Goal: Information Seeking & Learning: Learn about a topic

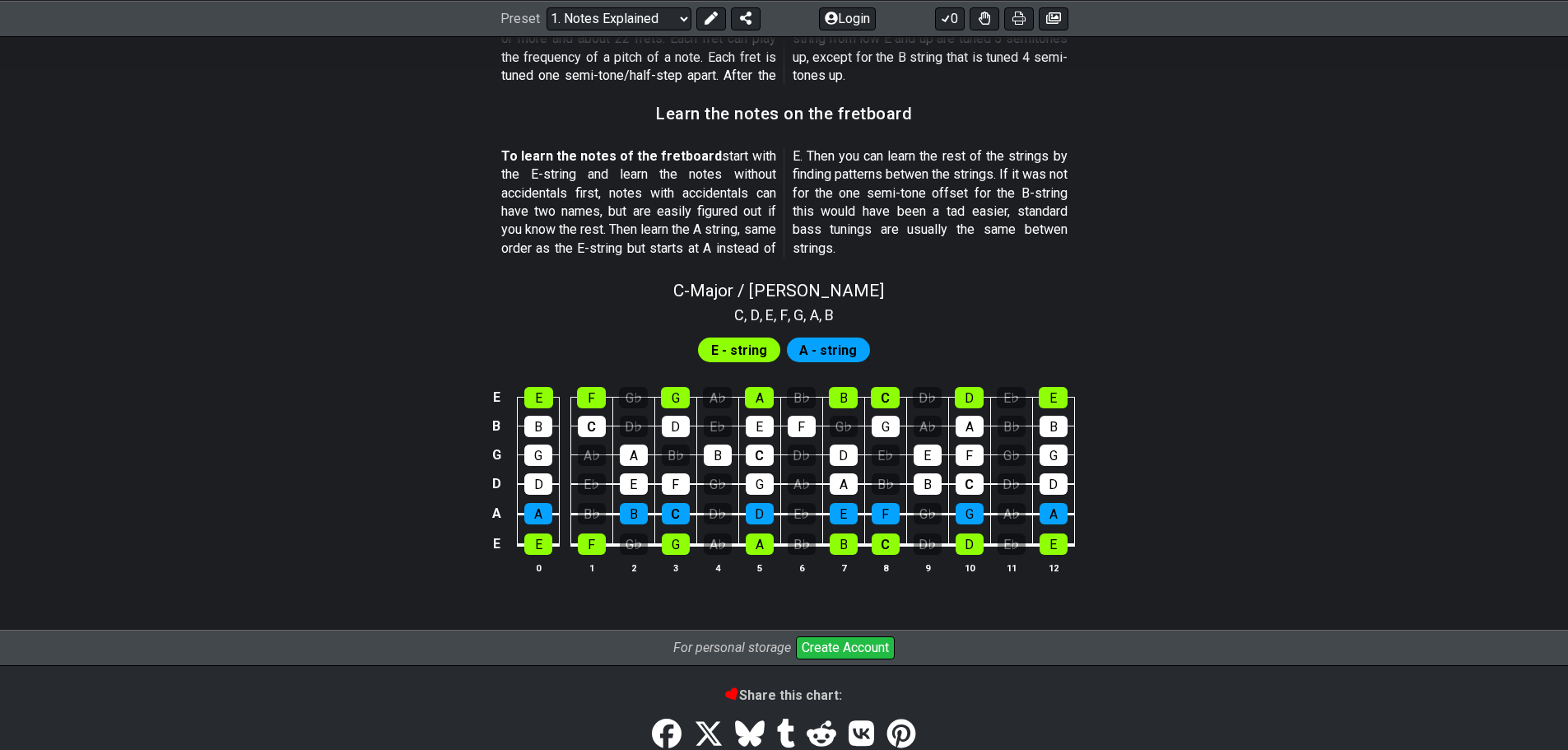
scroll to position [1541, 0]
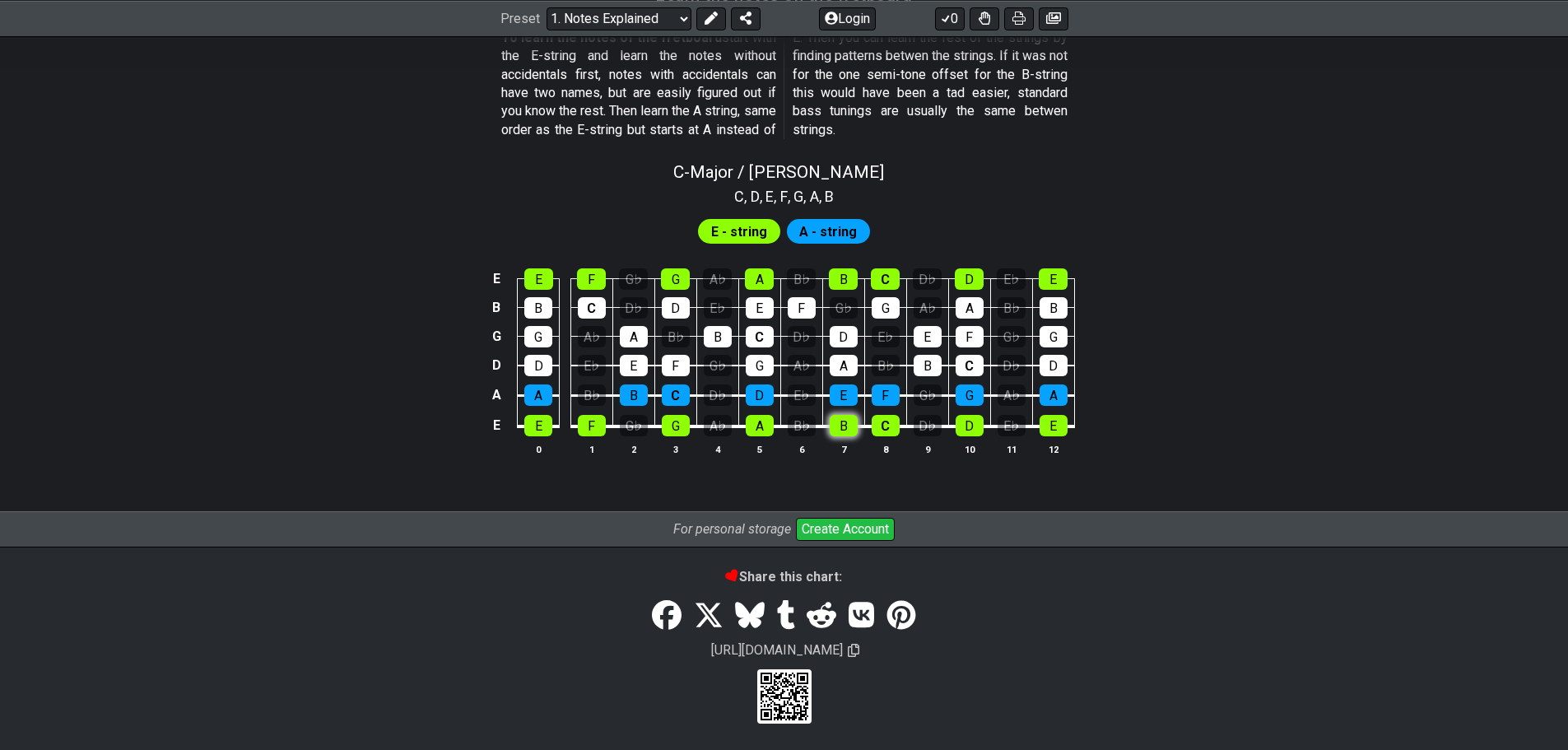
click at [850, 426] on tbody "E E F G♭ G A♭ A B♭ B C D♭ D E♭ E B B C D♭ D E♭ E F G♭ G A♭ A B♭ B G G A♭ A B♭ B…" at bounding box center [780, 347] width 588 height 194
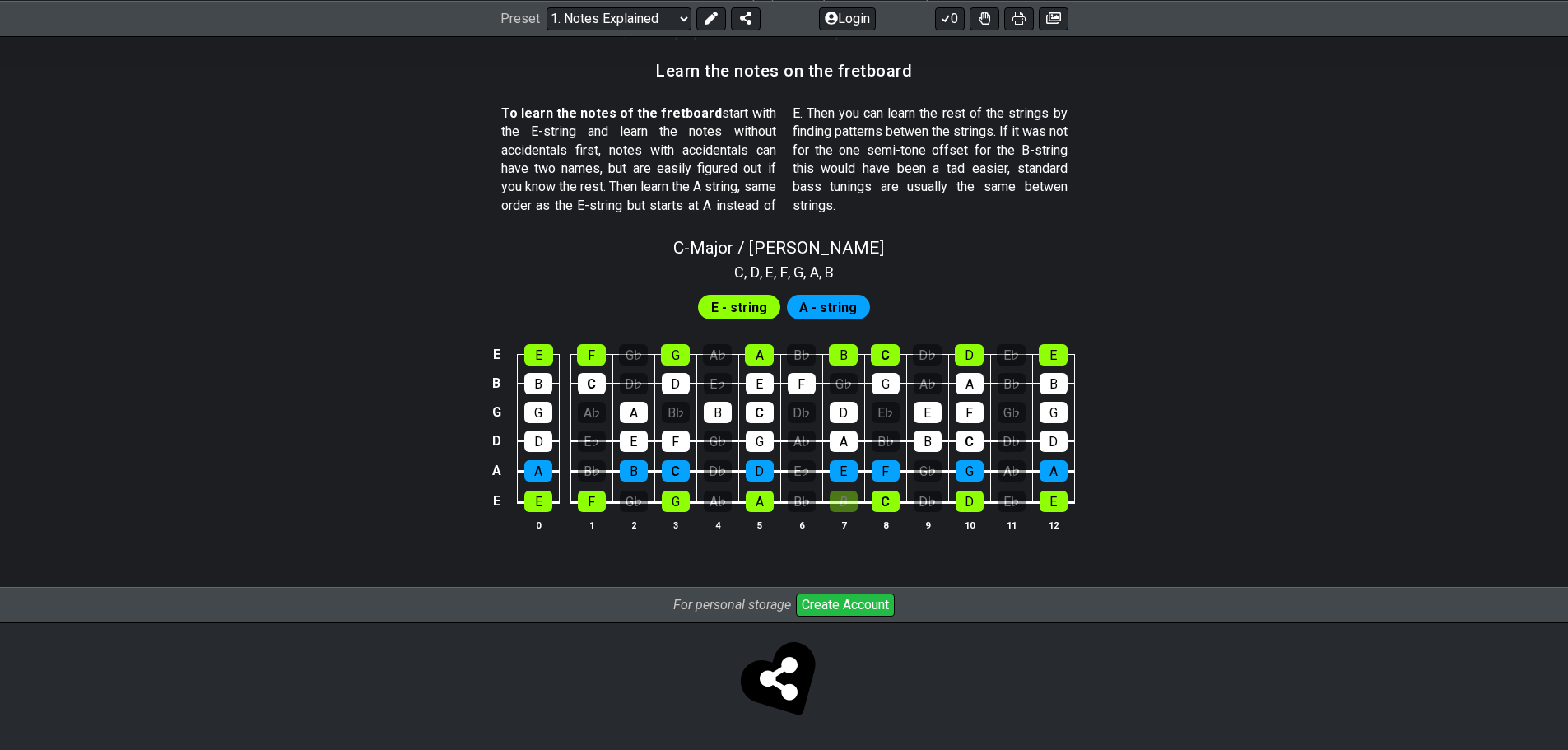
click at [1195, 440] on div "E E F G♭ G A♭ A B♭ B C D♭ D E♭ E B B C D♭ D E♭ E F G♭ G A♭ A B♭ B G G A♭ A B♭ B…" at bounding box center [784, 438] width 1284 height 232
click at [889, 501] on div "C" at bounding box center [885, 501] width 28 height 22
click at [755, 501] on div "A" at bounding box center [760, 501] width 28 height 22
click at [766, 501] on div "A" at bounding box center [760, 501] width 28 height 22
click at [852, 500] on div "B" at bounding box center [843, 501] width 28 height 22
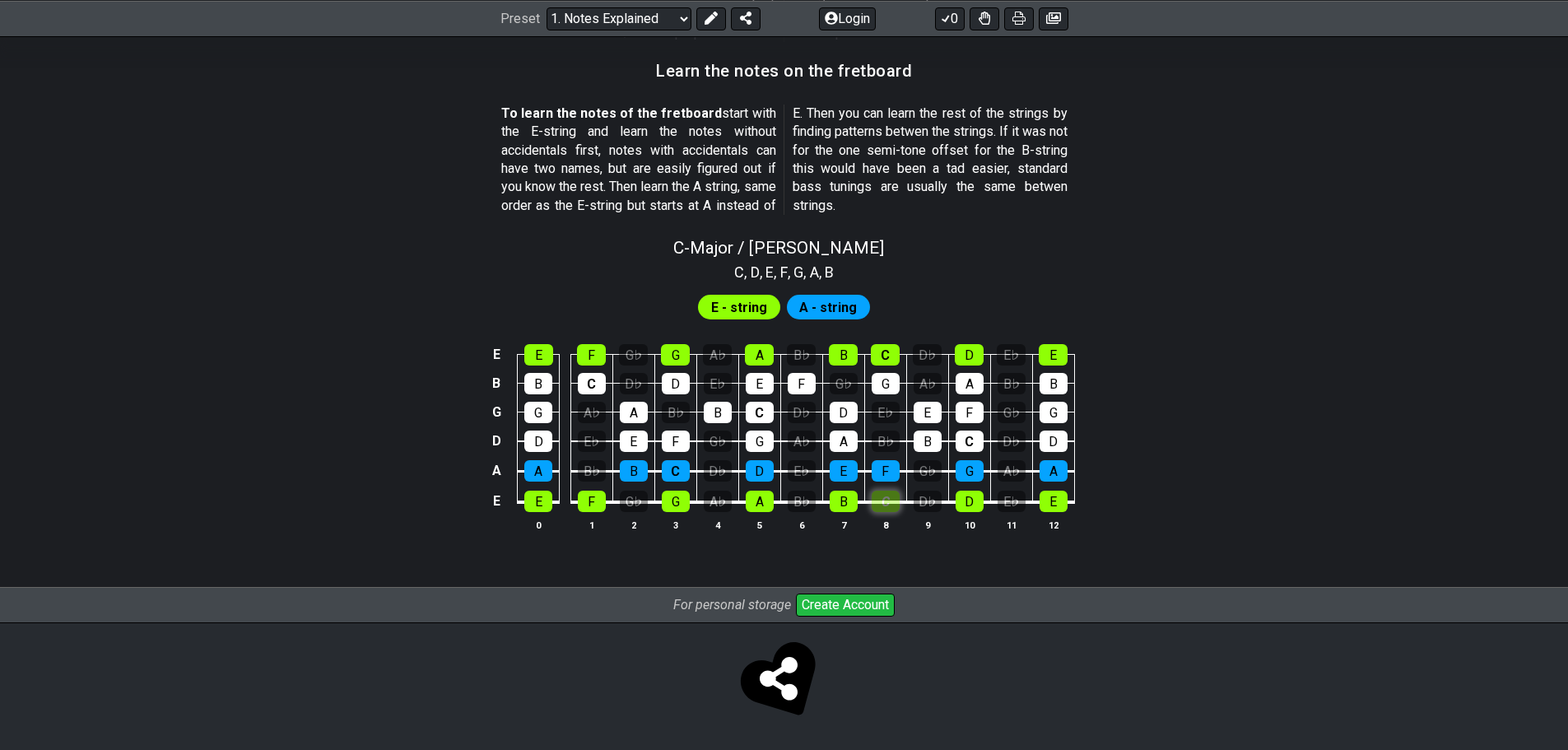
click at [881, 504] on div "C" at bounding box center [885, 501] width 28 height 22
click at [930, 508] on div "D♭" at bounding box center [927, 501] width 28 height 22
click at [931, 508] on div "D♭" at bounding box center [927, 501] width 28 height 22
click at [680, 471] on div "C" at bounding box center [675, 471] width 28 height 22
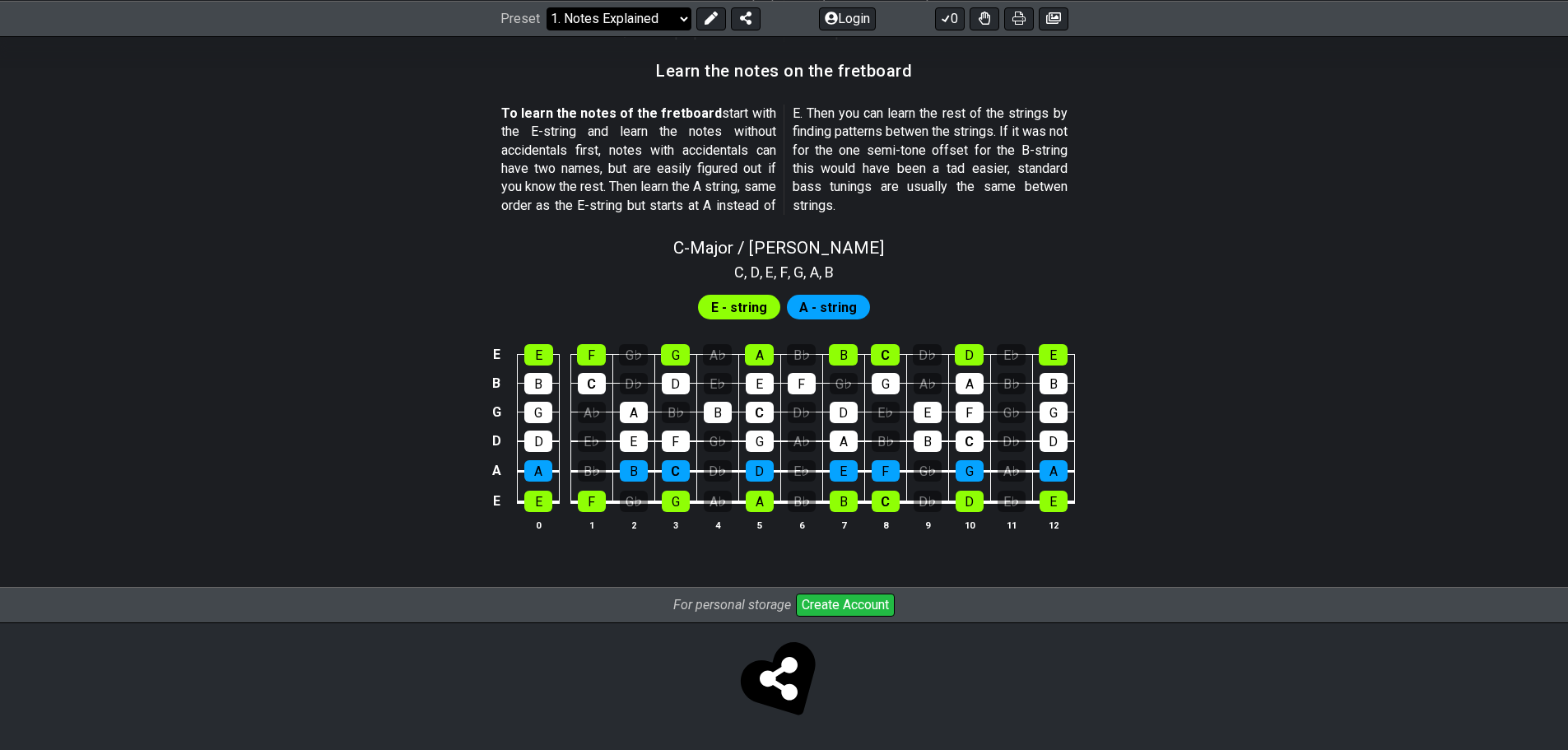
click at [663, 20] on select "Welcome to #fretflip! Initial Preset Custom Preset Minor Pentatonic Major Penta…" at bounding box center [619, 18] width 145 height 23
click at [547, 6] on select "Welcome to #fretflip! Initial Preset Custom Preset Minor Pentatonic Major Penta…" at bounding box center [619, 18] width 145 height 23
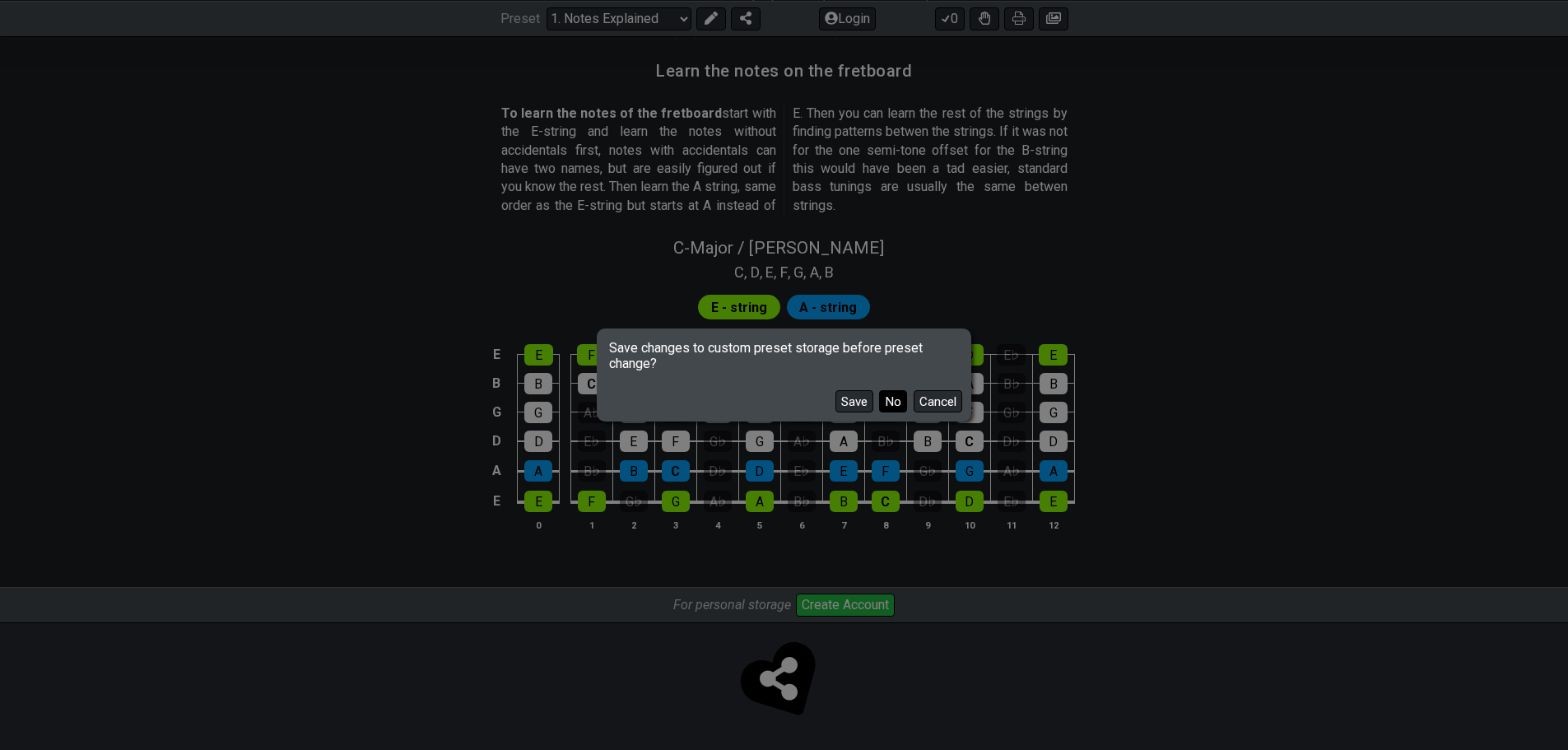
click at [888, 401] on button "No" at bounding box center [893, 401] width 28 height 23
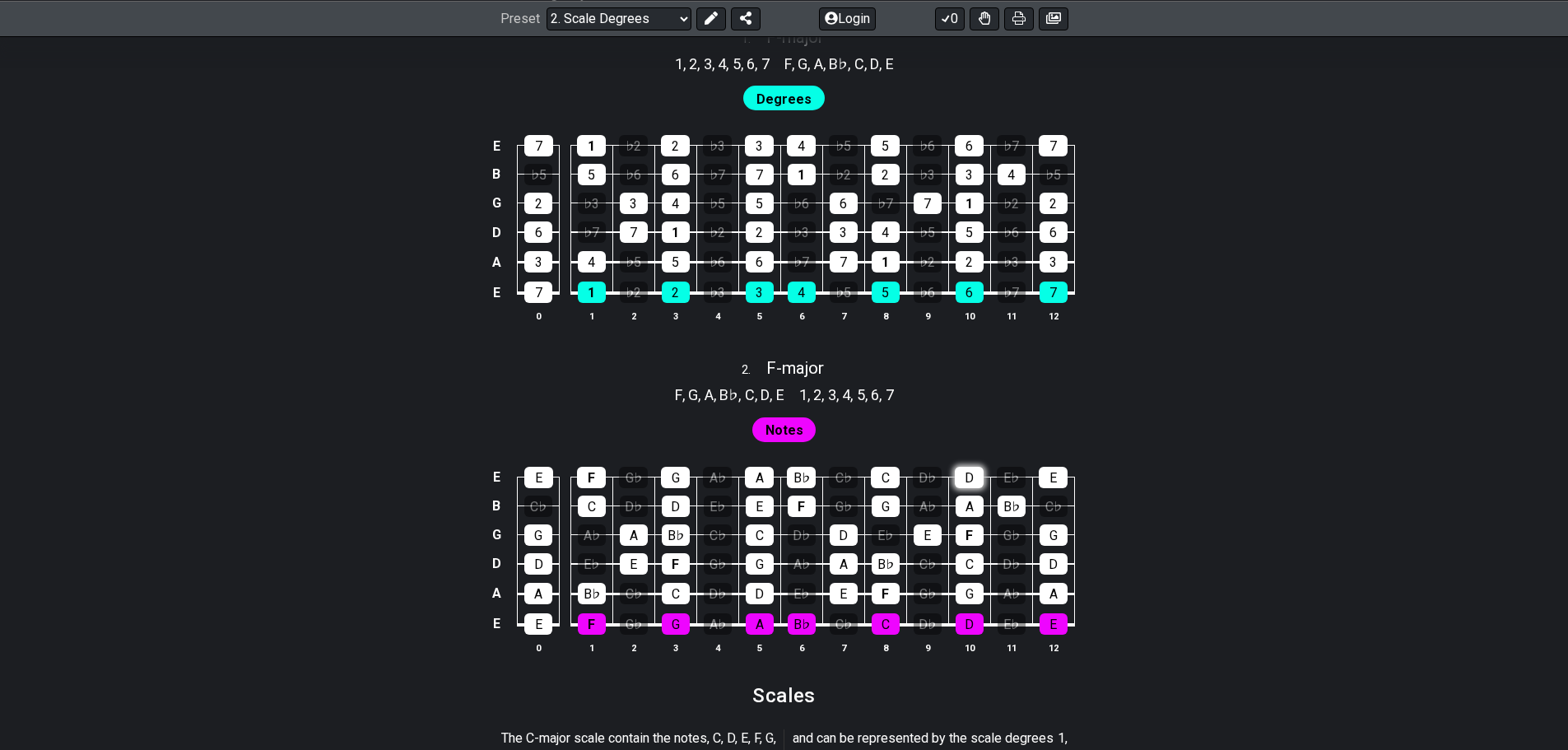
scroll to position [1400, 0]
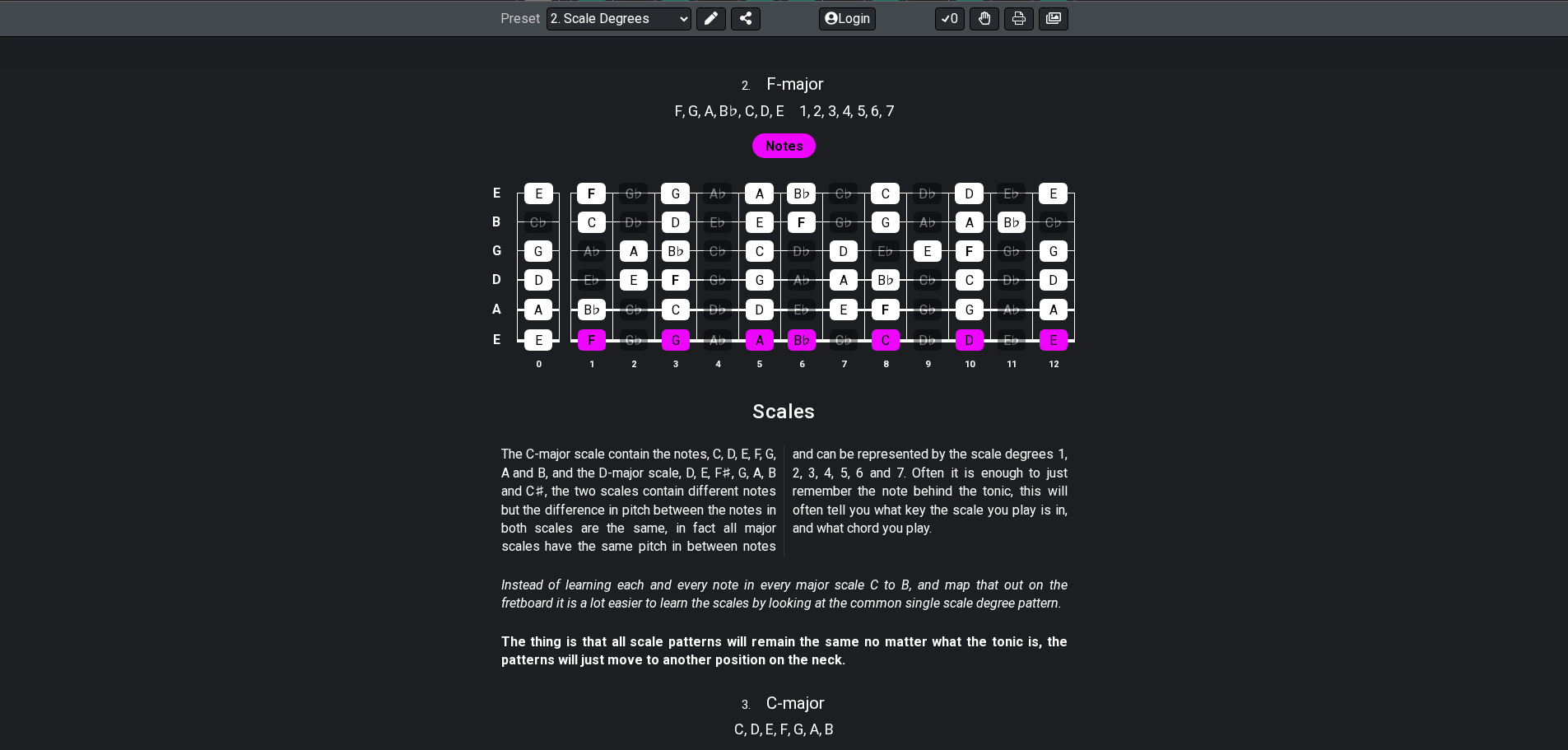
click at [1218, 321] on div "E E F G♭ G A♭ A B♭ C♭ C D♭ D E♭ E B C♭ C D♭ D E♭ E F G♭ G A♭ A B♭ C♭ G G A♭ A B…" at bounding box center [784, 277] width 1284 height 232
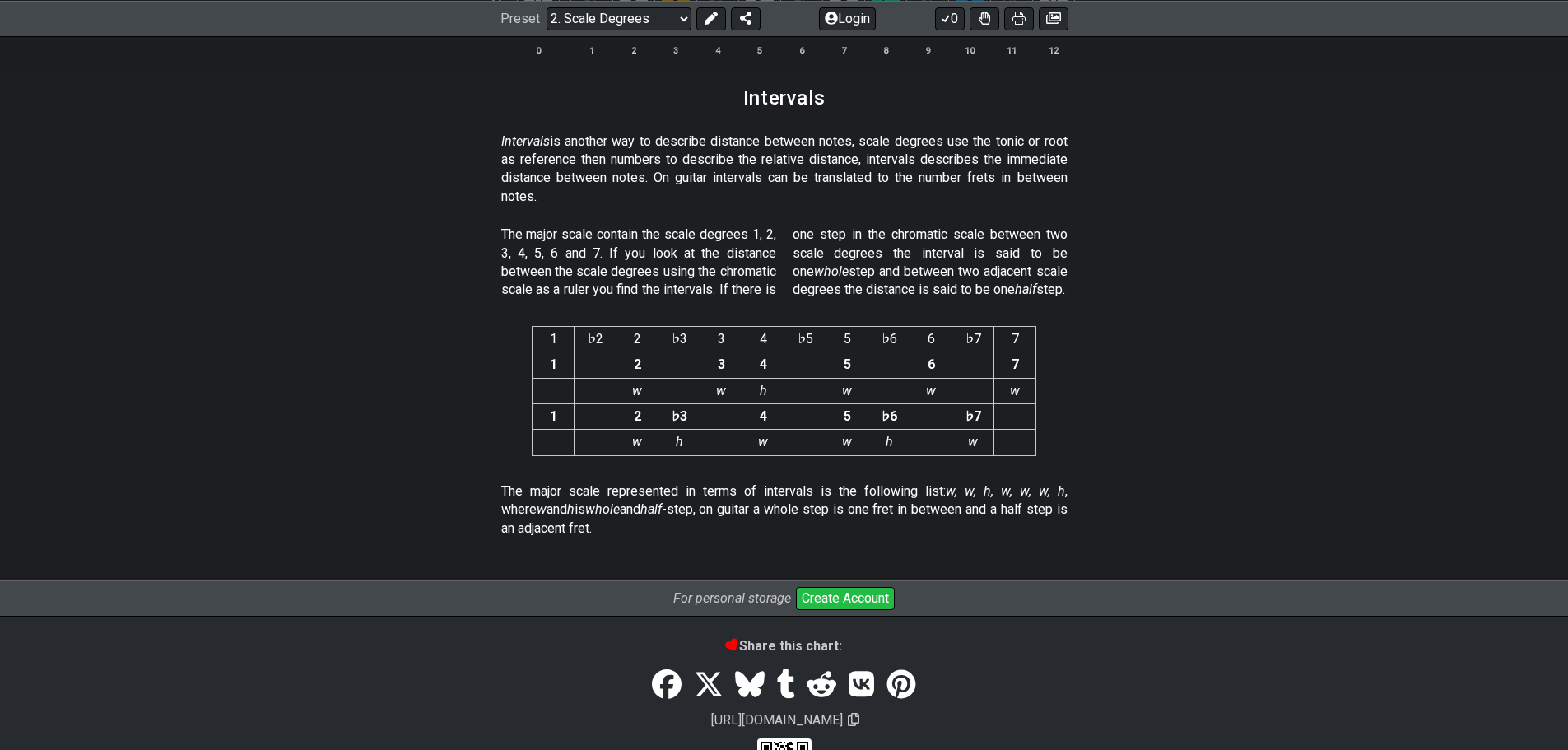
scroll to position [4282, 0]
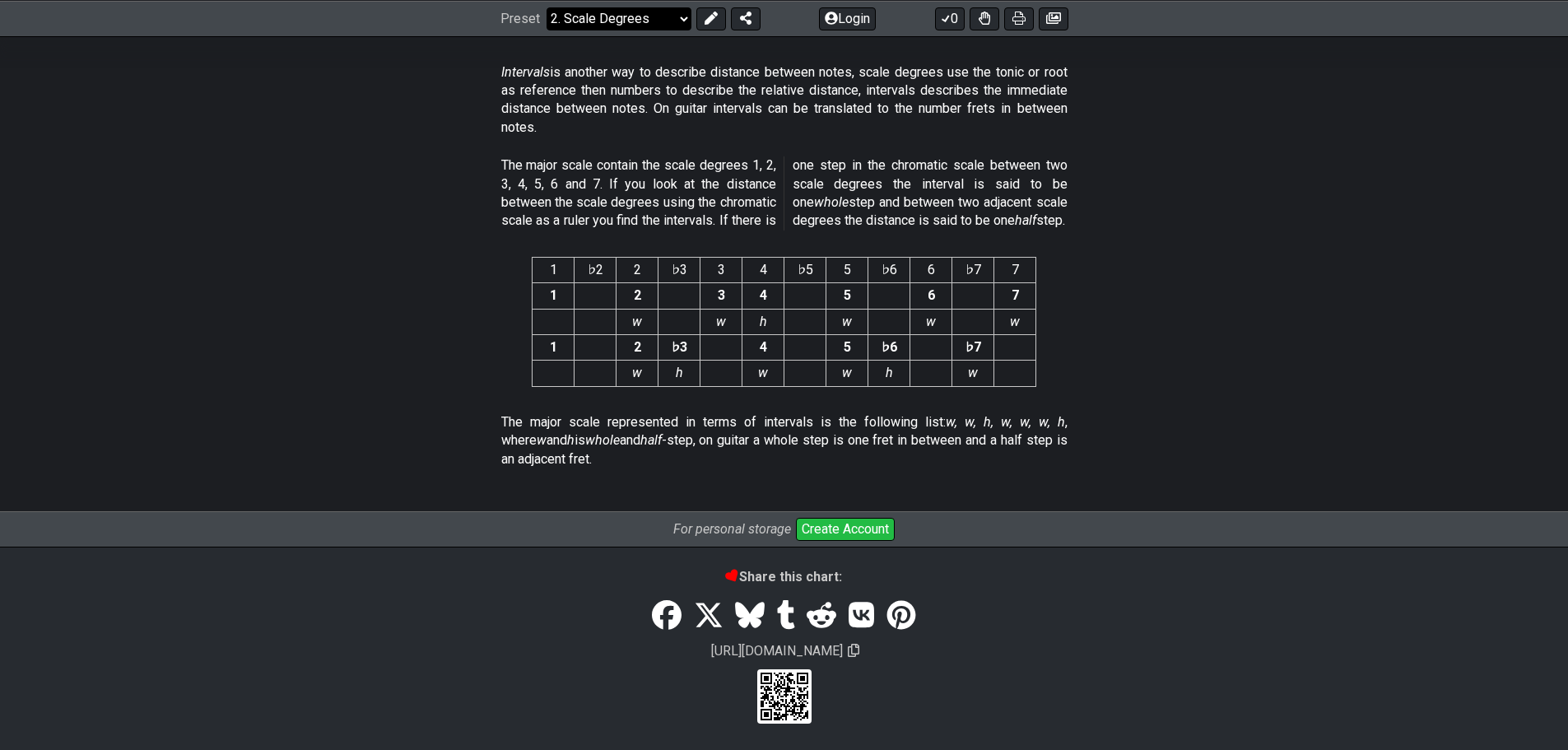
click at [651, 18] on select "Welcome to #fretflip! Initial Preset Custom Preset Minor Pentatonic Major Penta…" at bounding box center [619, 18] width 145 height 23
click at [547, 30] on select "Welcome to #fretflip! Initial Preset Custom Preset Minor Pentatonic Major Penta…" at bounding box center [619, 18] width 145 height 23
select select "/harmonizing-scales"
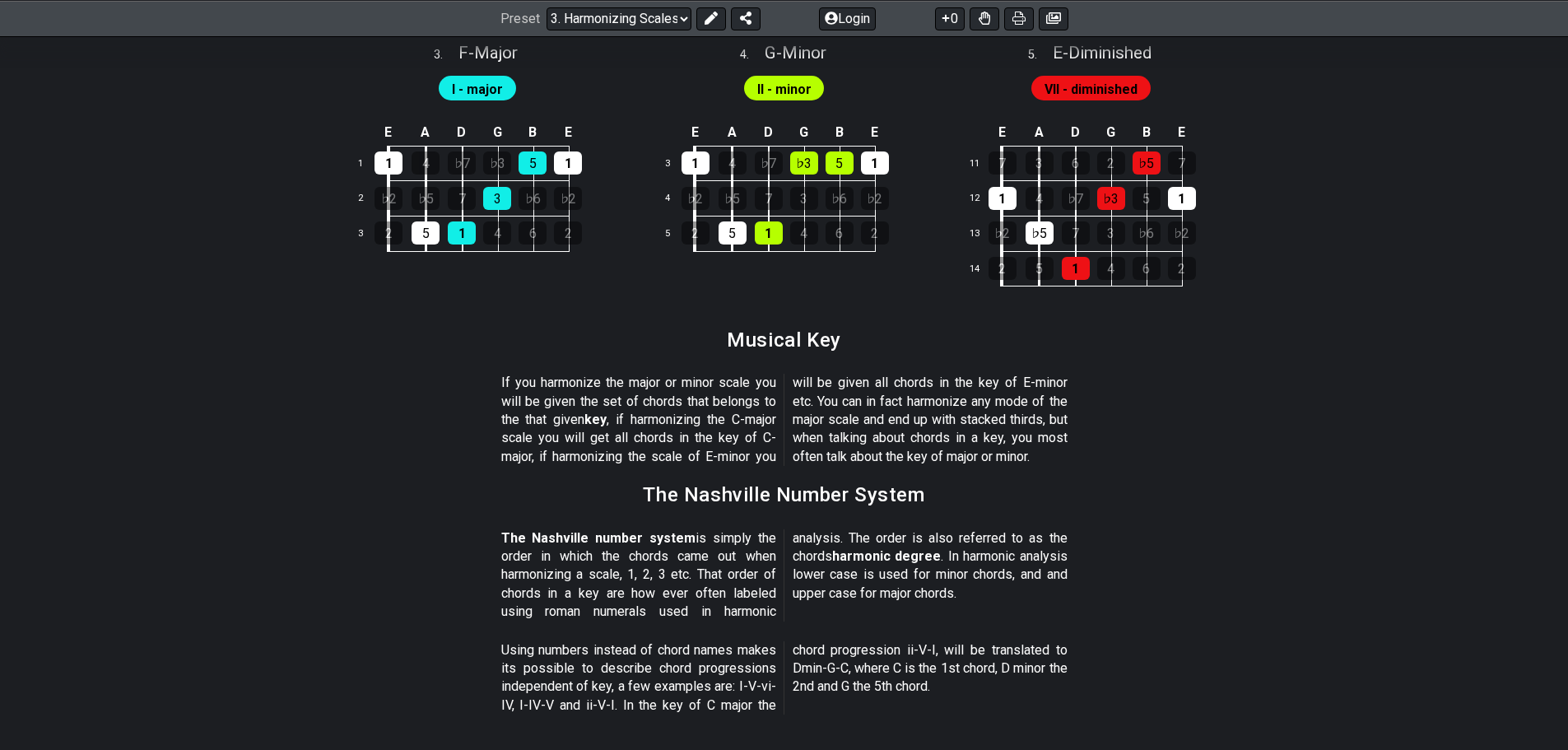
scroll to position [1917, 0]
